Goal: Navigation & Orientation: Understand site structure

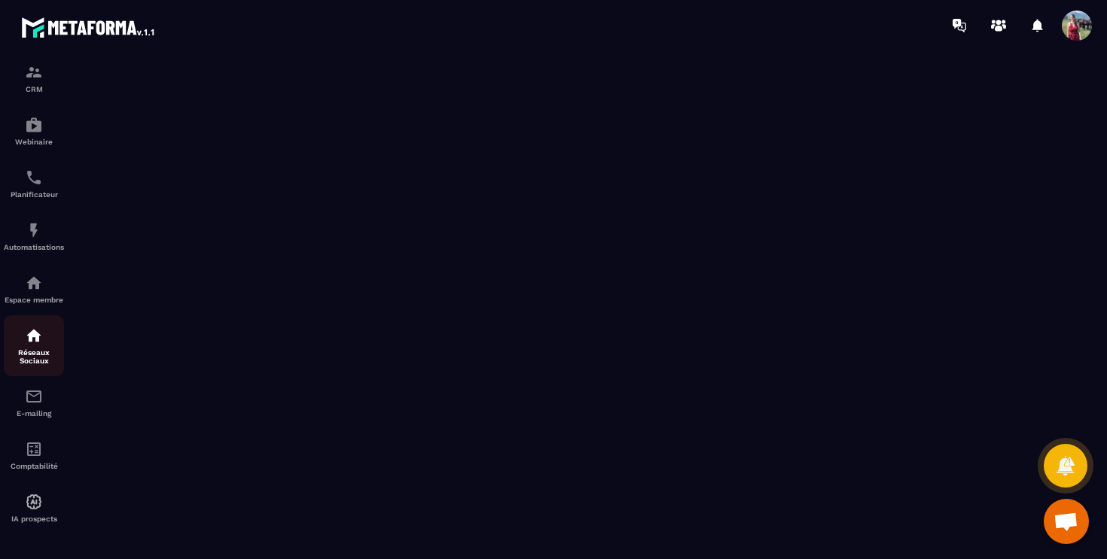
scroll to position [124, 0]
click at [38, 401] on img at bounding box center [34, 397] width 18 height 18
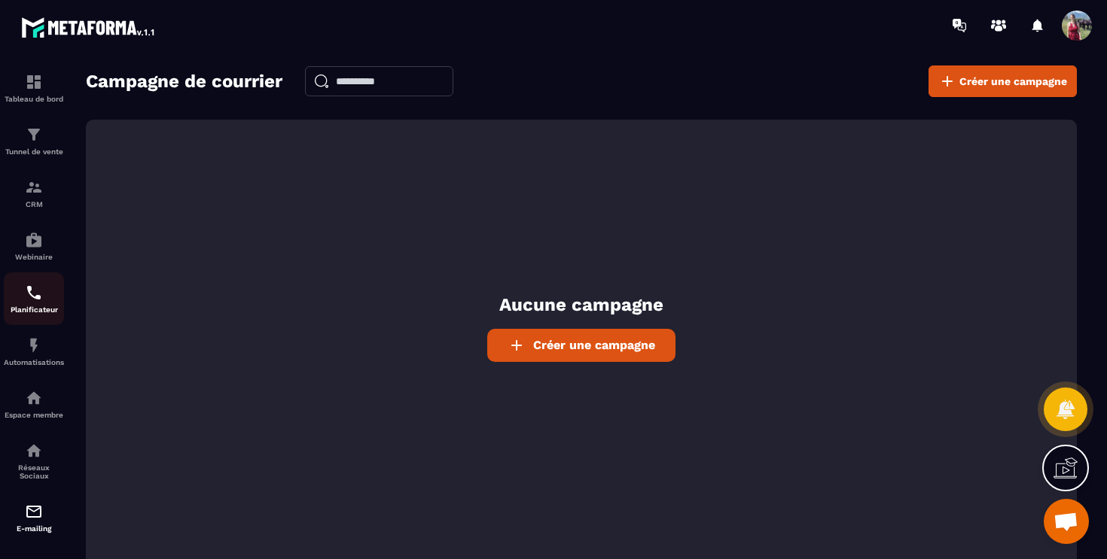
click at [39, 305] on div "Planificateur" at bounding box center [34, 299] width 60 height 30
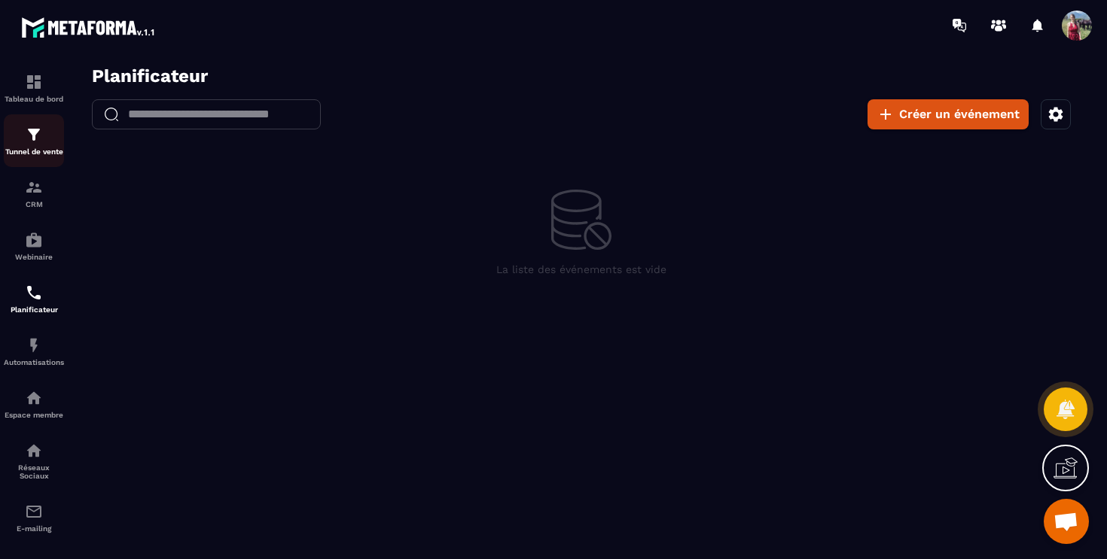
click at [28, 129] on img at bounding box center [34, 135] width 18 height 18
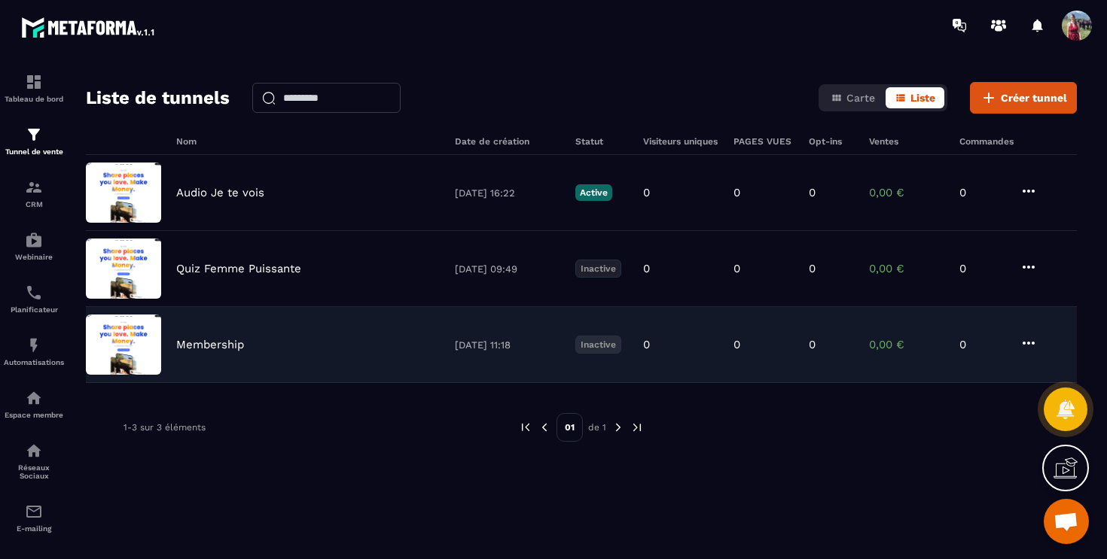
scroll to position [50, 0]
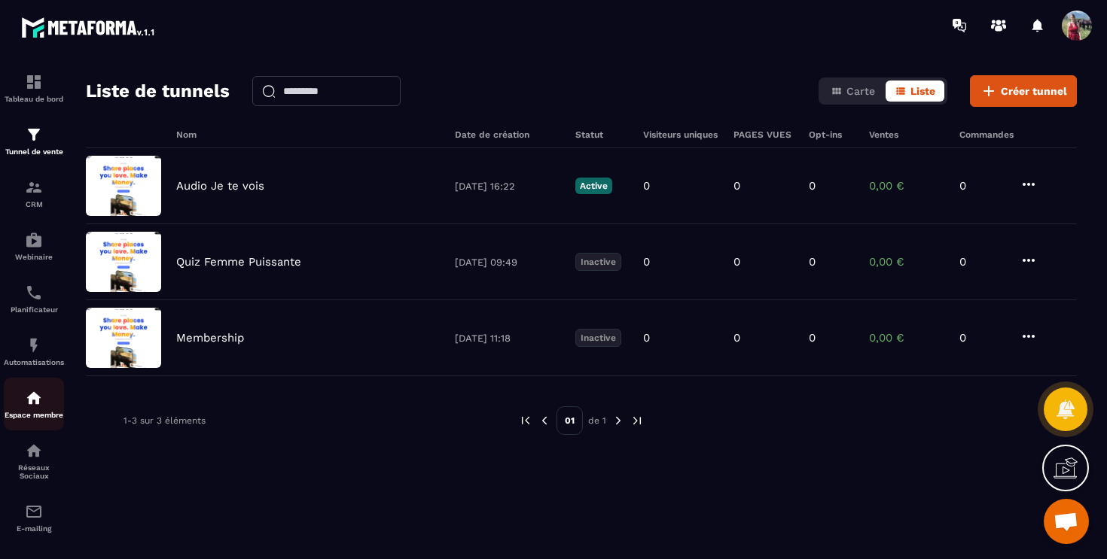
click at [44, 415] on div "Espace membre" at bounding box center [34, 404] width 60 height 30
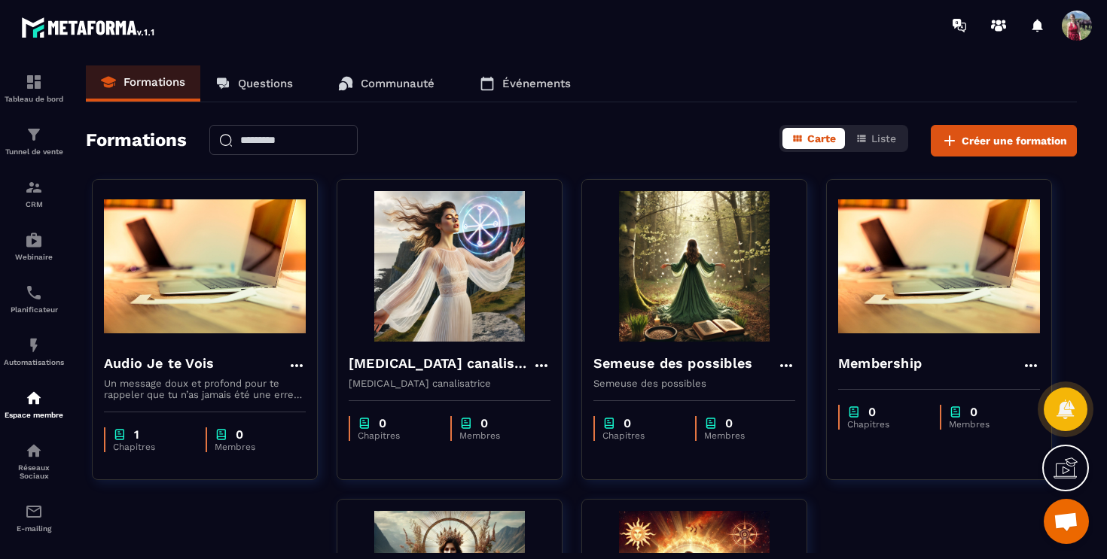
click at [274, 80] on p "Questions" at bounding box center [265, 84] width 55 height 14
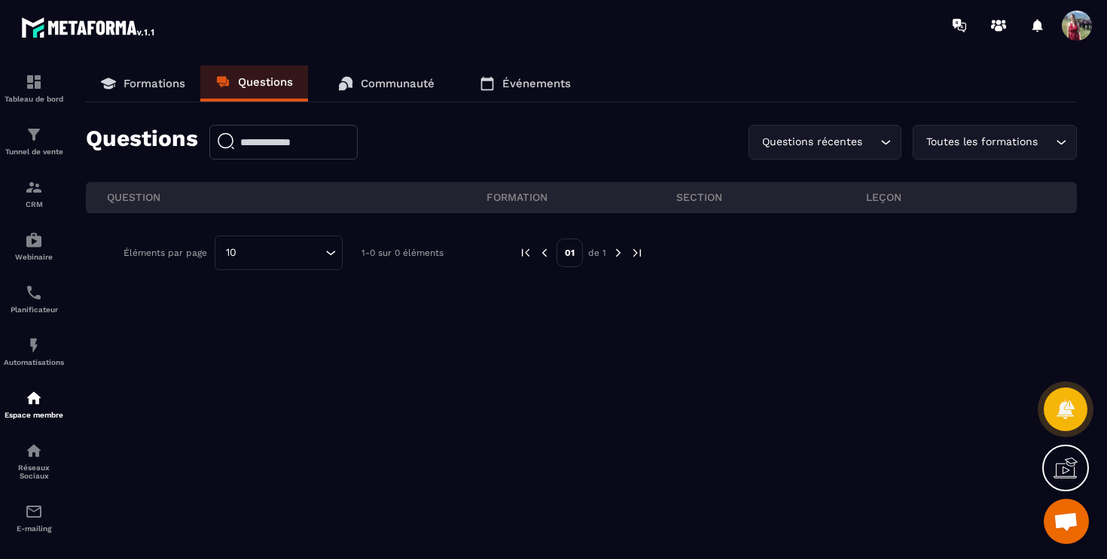
click at [145, 84] on p "Formations" at bounding box center [154, 84] width 62 height 14
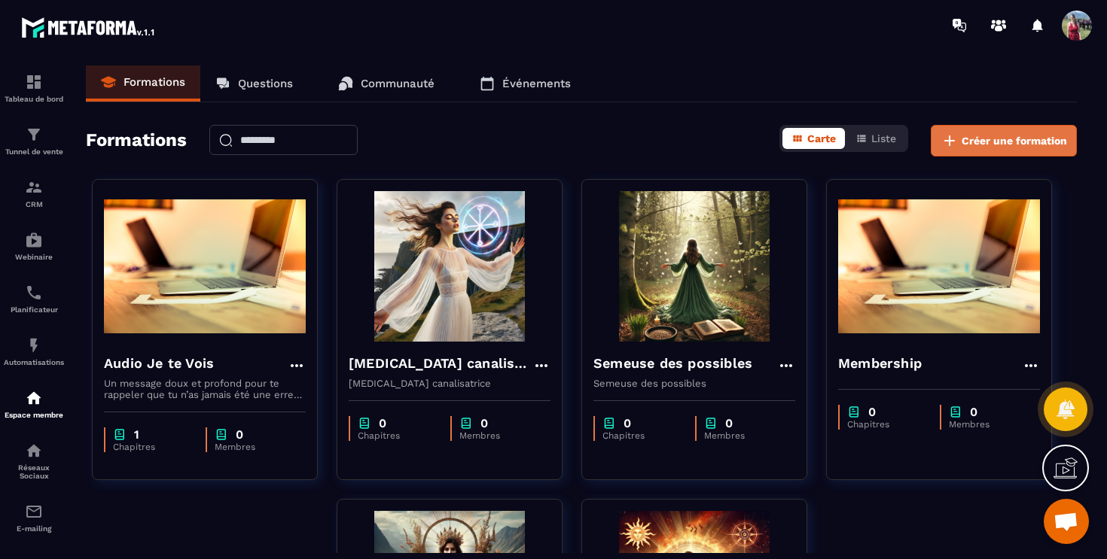
click at [961, 142] on button "Créer une formation" at bounding box center [1004, 141] width 146 height 32
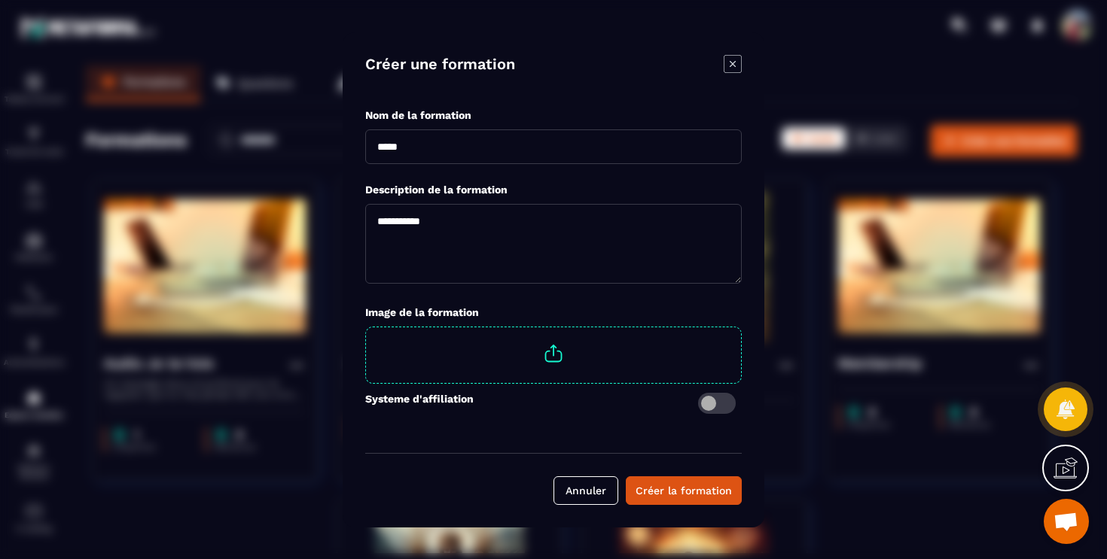
click at [731, 64] on icon "Modal window" at bounding box center [733, 63] width 6 height 6
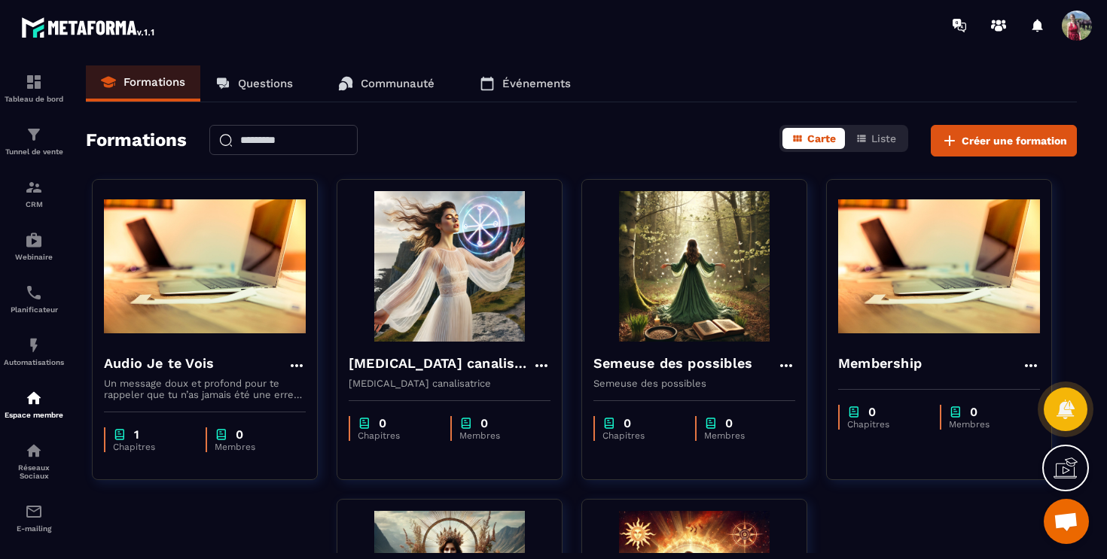
click at [634, 122] on div "Formations Questions Communauté Événements Formations Carte Liste Créer une for…" at bounding box center [581, 310] width 1021 height 488
click at [879, 139] on span "Liste" at bounding box center [883, 139] width 25 height 12
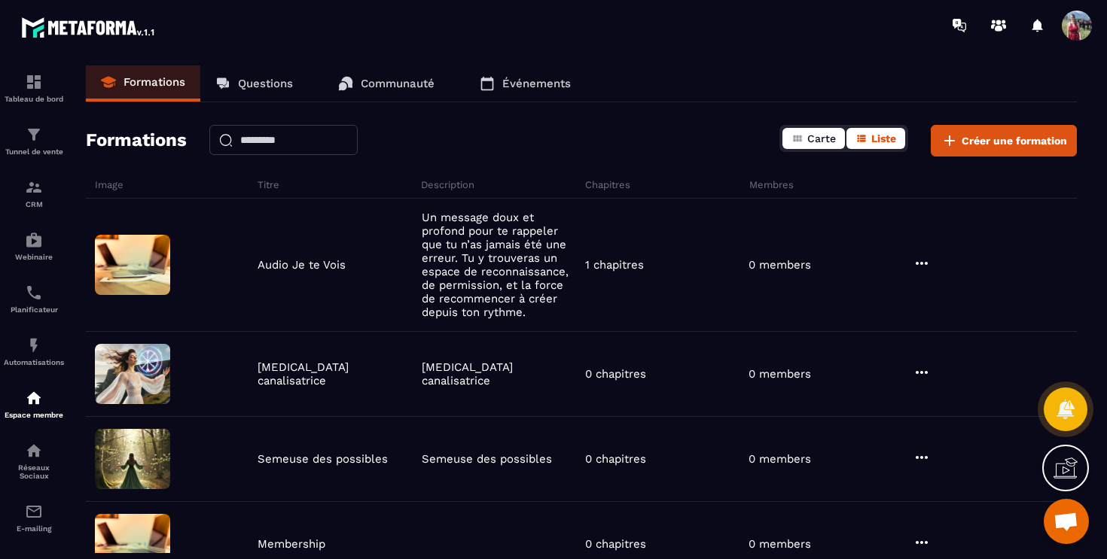
click at [812, 142] on span "Carte" at bounding box center [821, 139] width 29 height 12
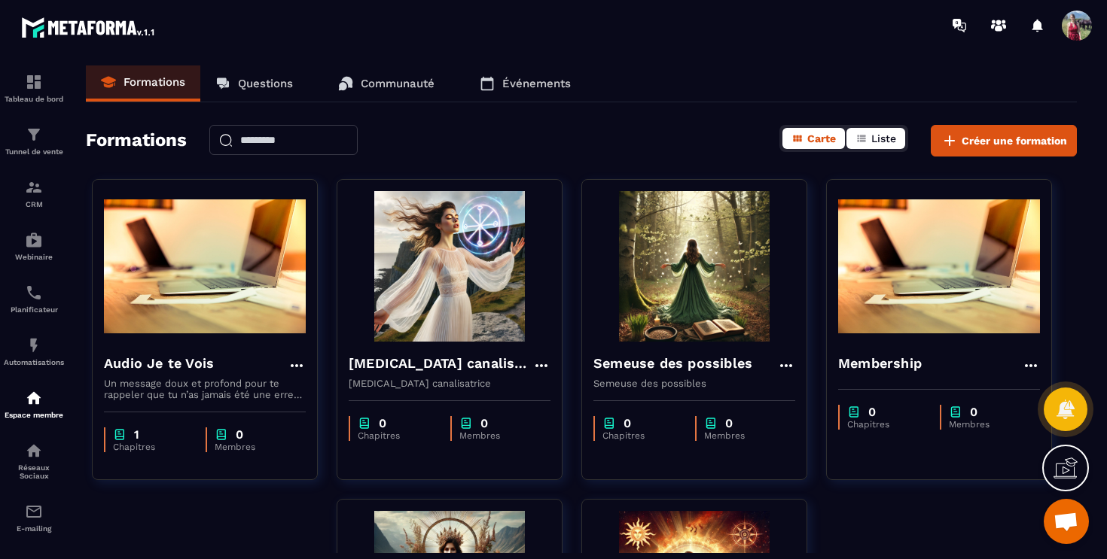
click at [861, 139] on icon "button" at bounding box center [861, 138] width 8 height 7
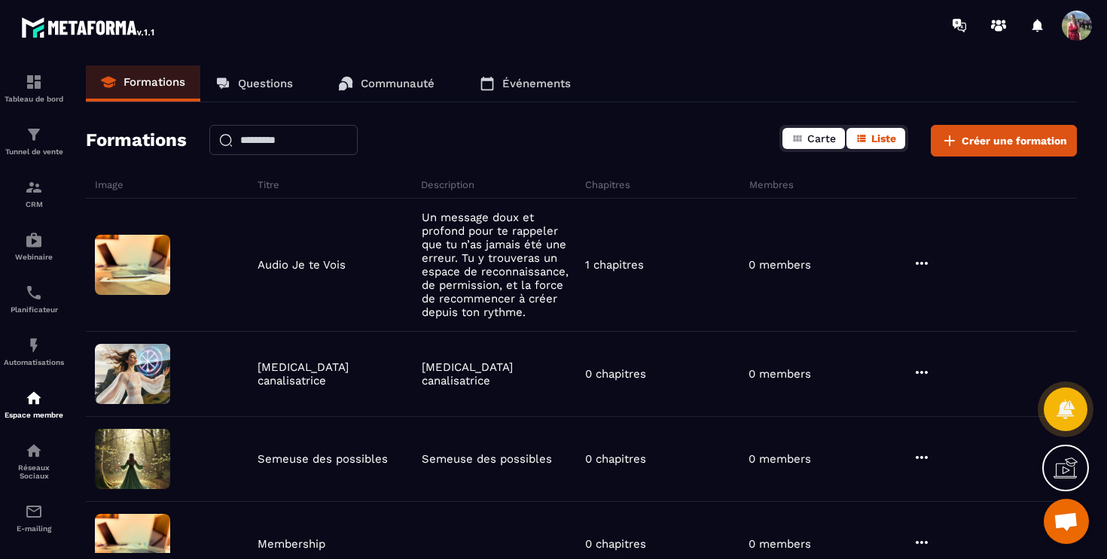
click at [812, 135] on span "Carte" at bounding box center [821, 139] width 29 height 12
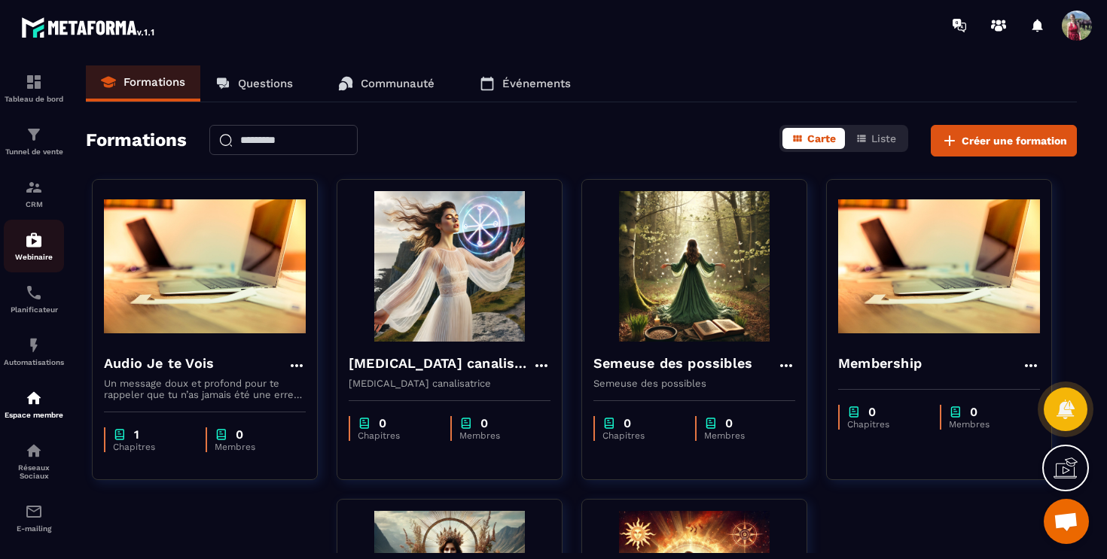
click at [30, 230] on link "Webinaire" at bounding box center [34, 246] width 60 height 53
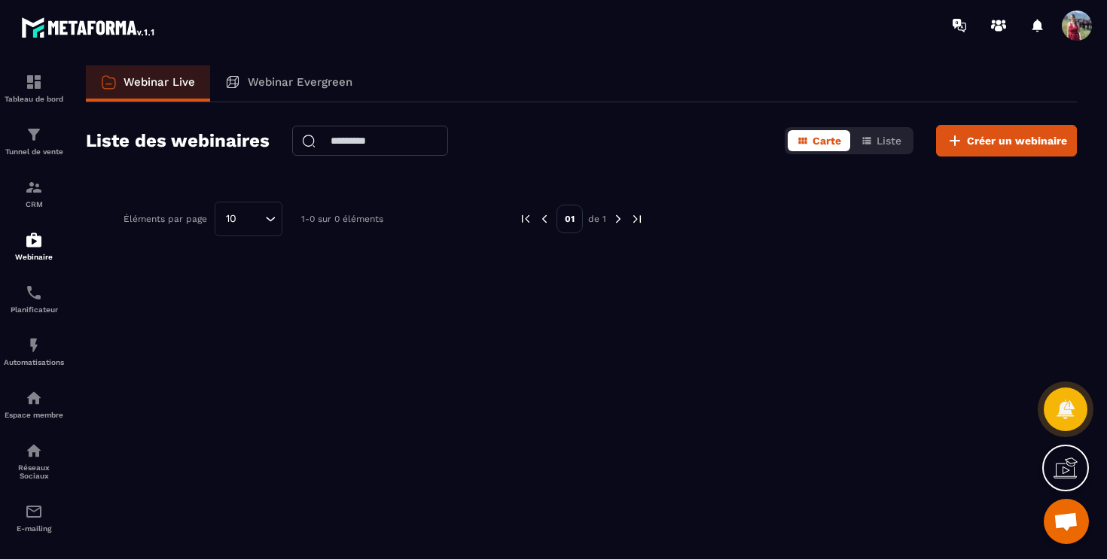
click at [266, 87] on p "Webinar Evergreen" at bounding box center [300, 82] width 105 height 14
click at [275, 76] on p "Webinar Evergreen" at bounding box center [300, 82] width 105 height 14
click at [30, 198] on div "CRM" at bounding box center [34, 193] width 60 height 30
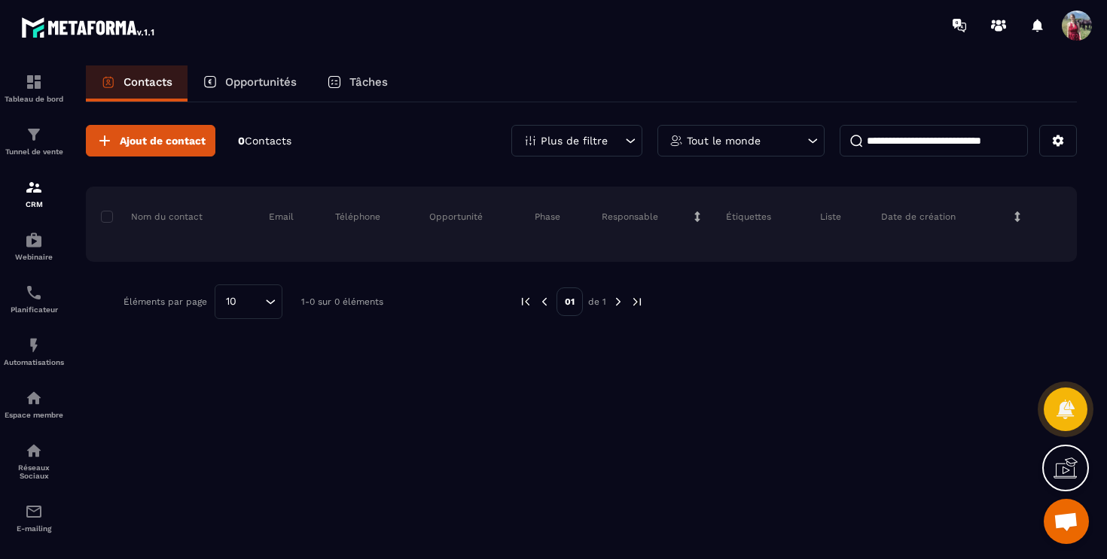
click at [251, 72] on div "Opportunités" at bounding box center [249, 84] width 124 height 36
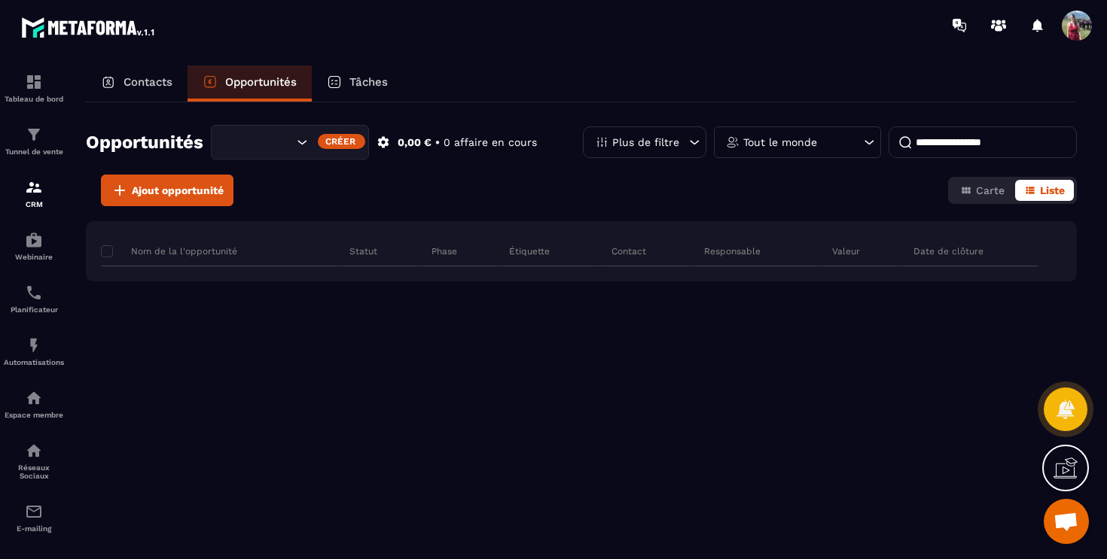
click at [361, 84] on p "Tâches" at bounding box center [368, 82] width 38 height 14
